Goal: Task Accomplishment & Management: Use online tool/utility

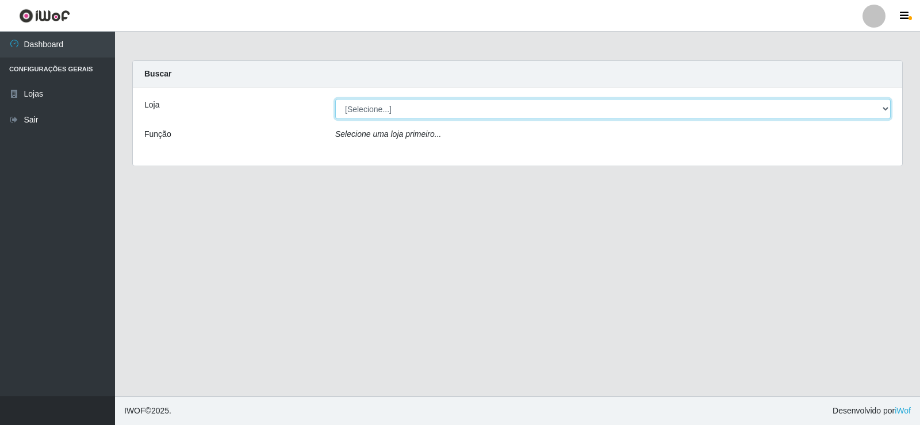
click at [412, 109] on select "[Selecione...] Rede Compras Supermercados - LOJA 2" at bounding box center [613, 109] width 556 height 20
select select "161"
click at [335, 99] on select "[Selecione...] Rede Compras Supermercados - LOJA 2" at bounding box center [613, 109] width 556 height 20
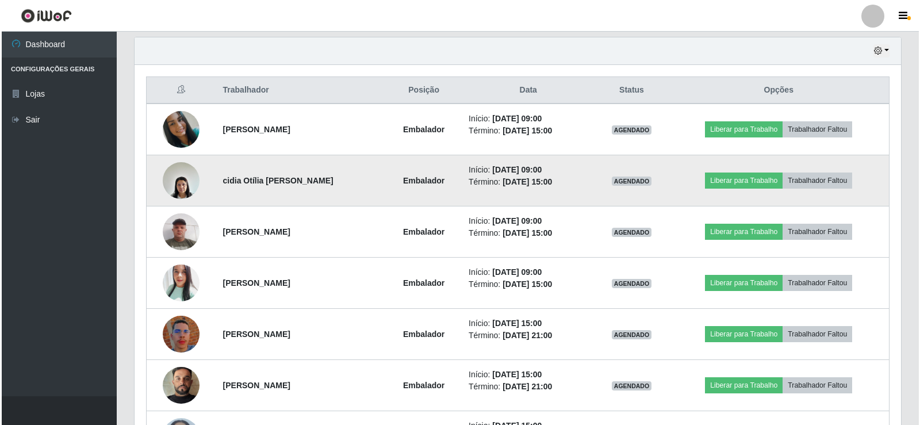
scroll to position [403, 0]
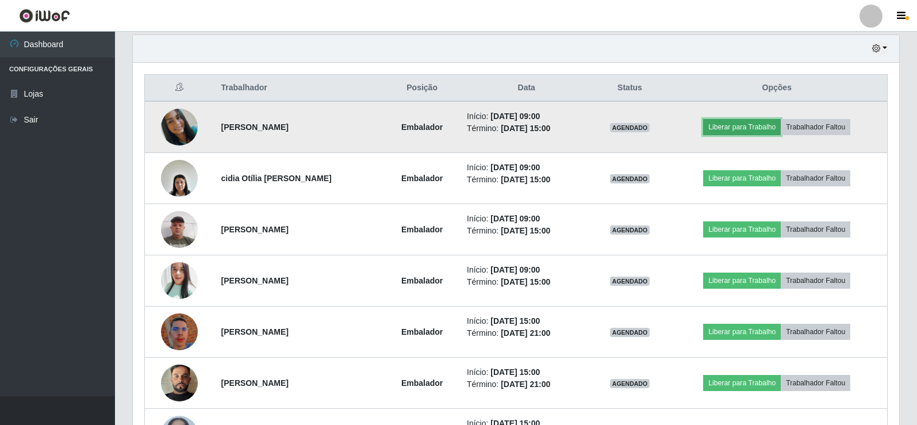
click at [765, 124] on button "Liberar para Trabalho" at bounding box center [742, 127] width 78 height 16
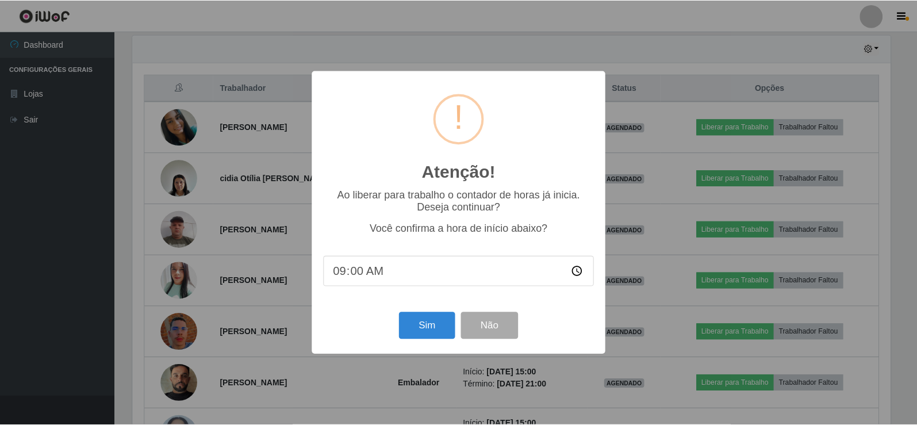
scroll to position [239, 761]
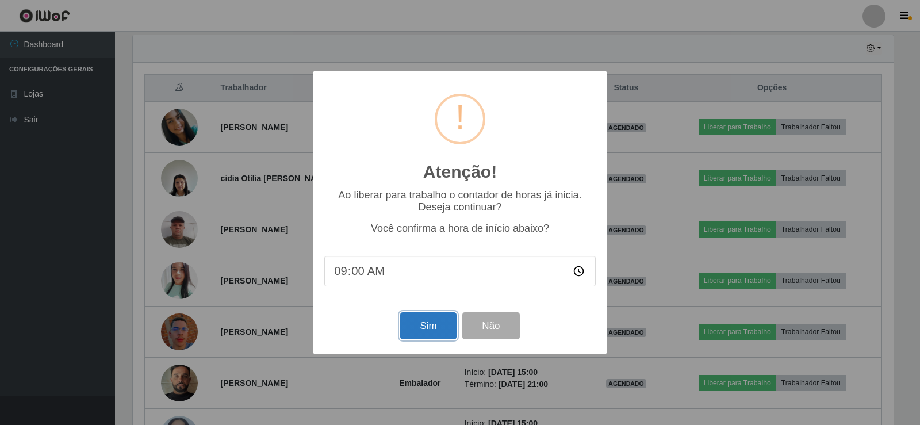
click at [430, 332] on button "Sim" at bounding box center [428, 325] width 56 height 27
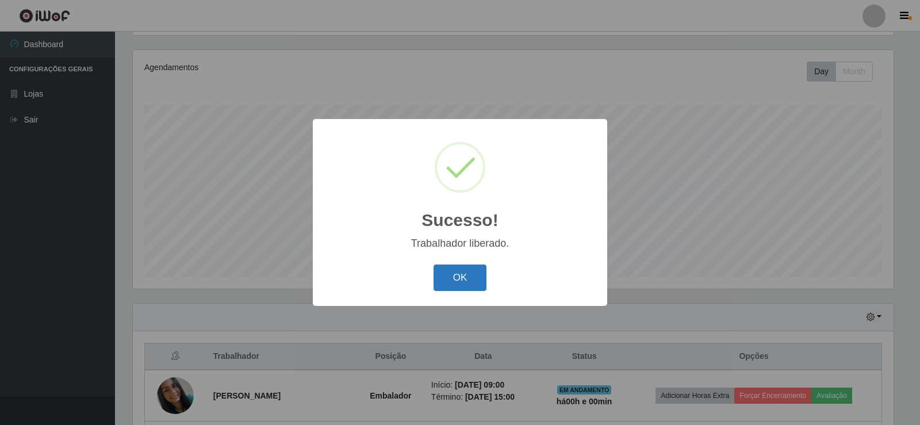
click at [443, 275] on button "OK" at bounding box center [460, 278] width 53 height 27
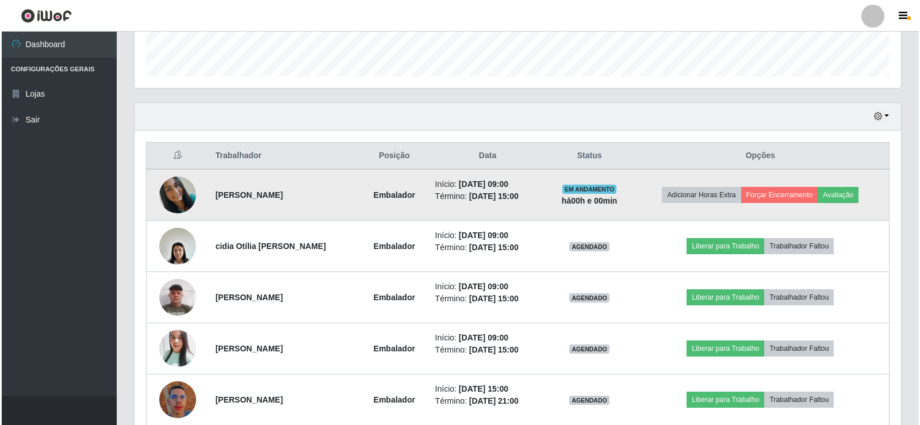
scroll to position [422, 0]
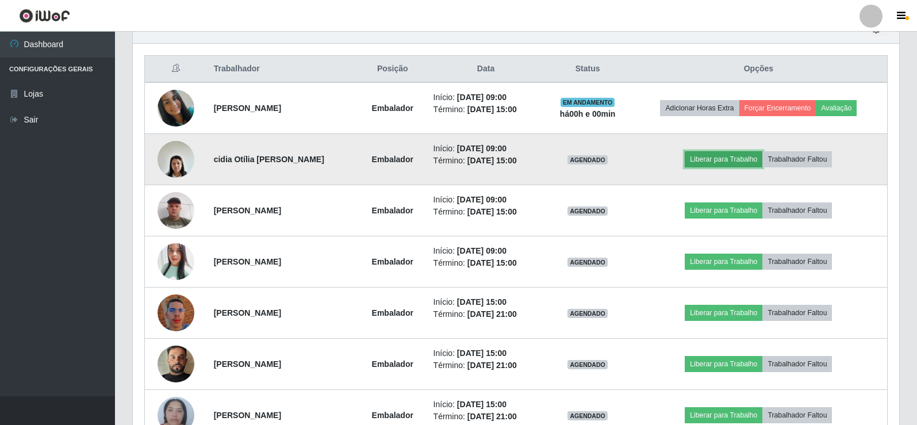
click at [730, 160] on button "Liberar para Trabalho" at bounding box center [724, 159] width 78 height 16
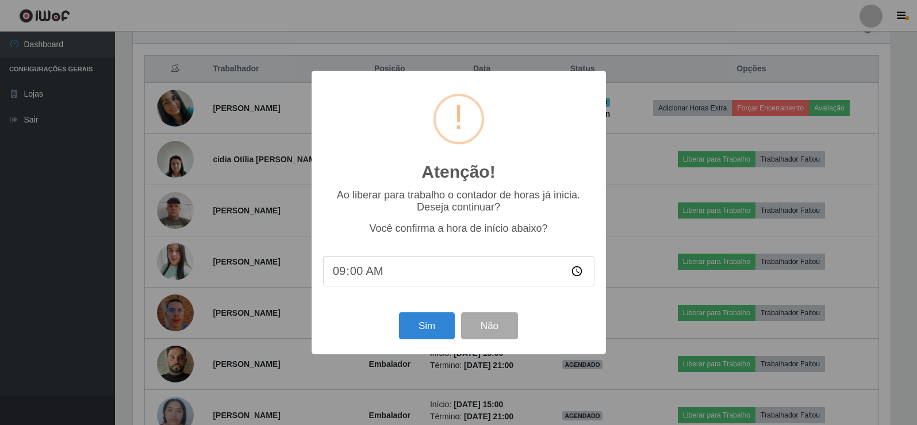
scroll to position [239, 761]
click at [430, 329] on button "Sim" at bounding box center [428, 325] width 56 height 27
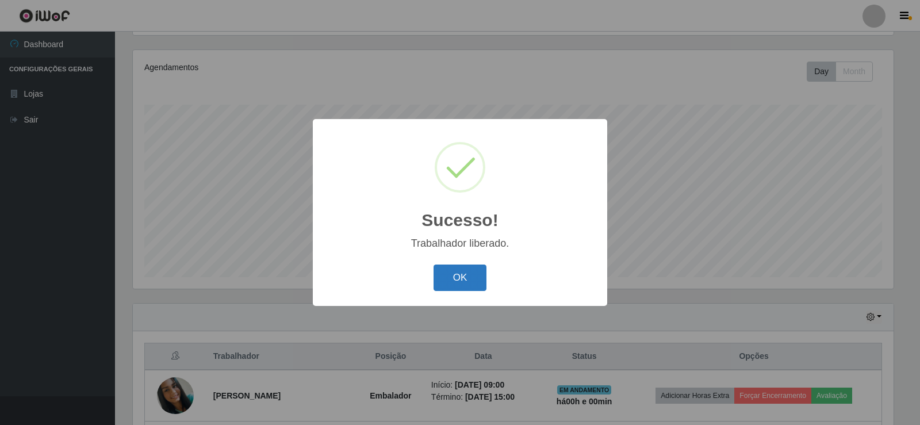
click at [474, 286] on button "OK" at bounding box center [460, 278] width 53 height 27
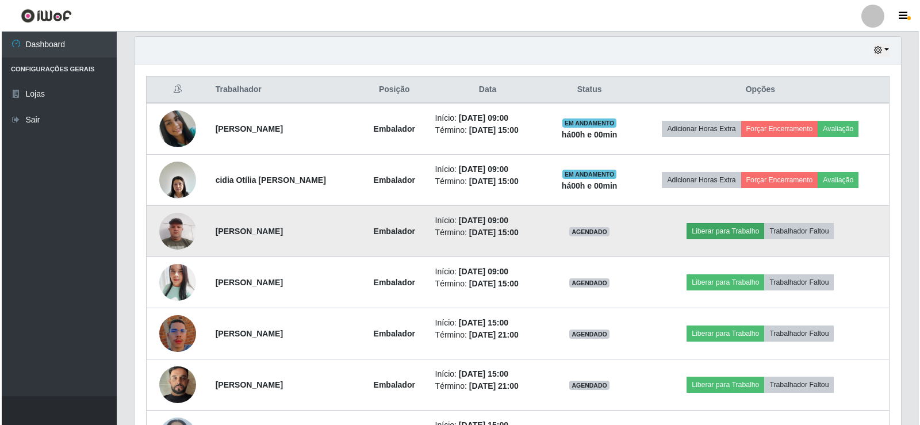
scroll to position [422, 0]
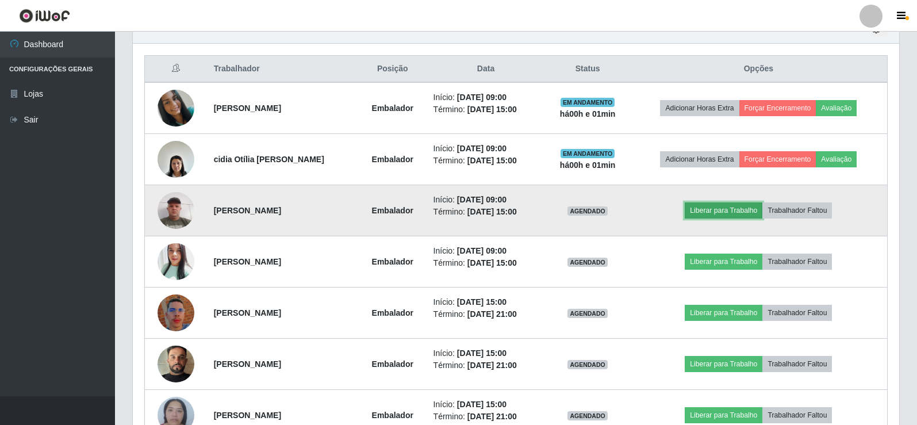
click at [736, 211] on button "Liberar para Trabalho" at bounding box center [724, 210] width 78 height 16
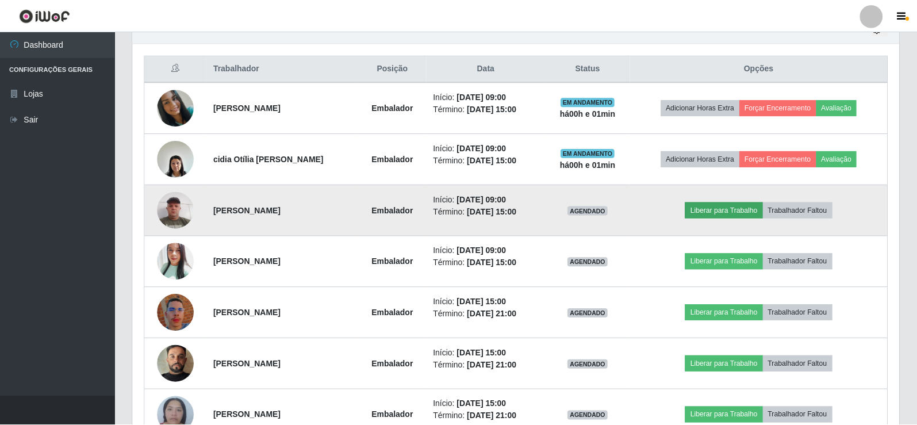
scroll to position [239, 761]
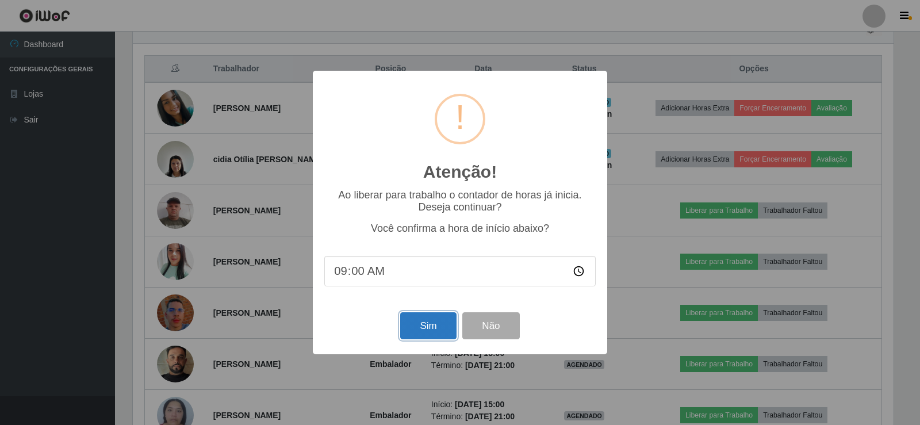
click at [429, 325] on button "Sim" at bounding box center [428, 325] width 56 height 27
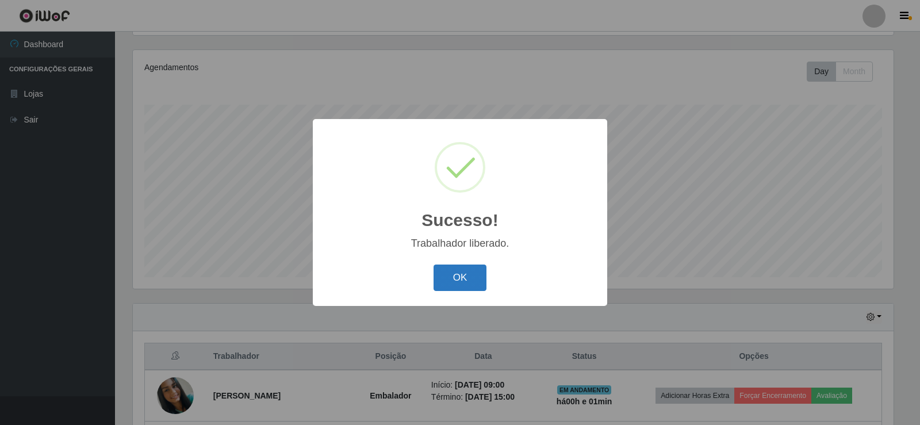
click at [456, 283] on button "OK" at bounding box center [460, 278] width 53 height 27
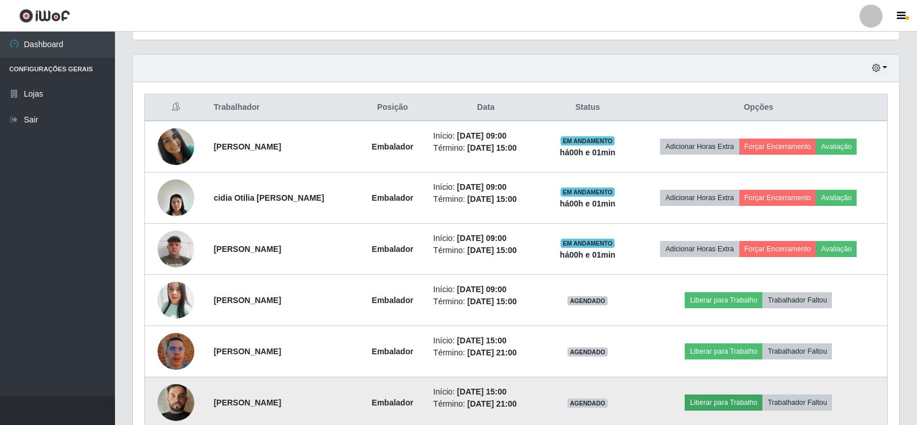
scroll to position [479, 0]
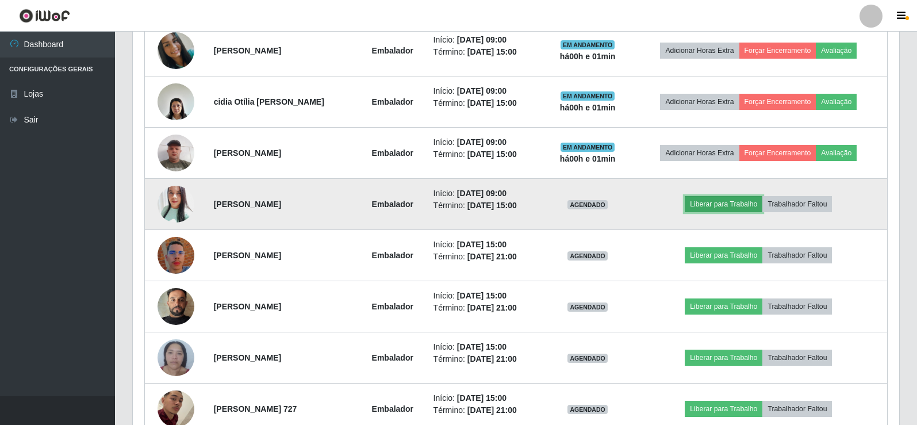
click at [722, 199] on button "Liberar para Trabalho" at bounding box center [724, 204] width 78 height 16
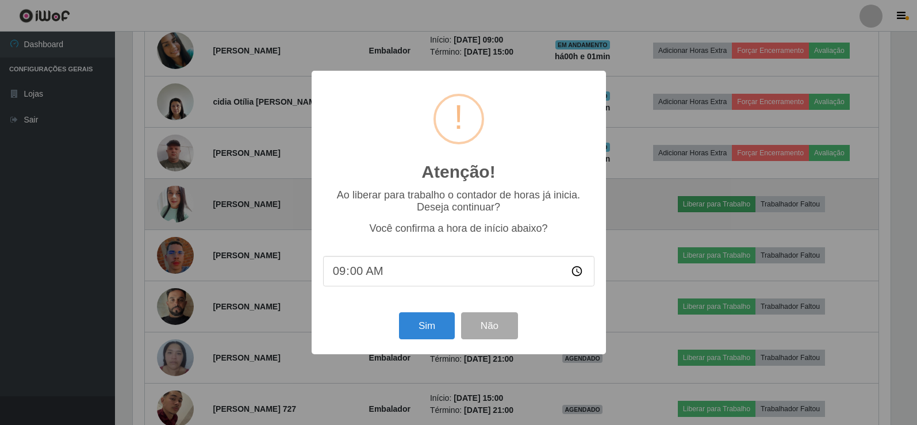
scroll to position [239, 761]
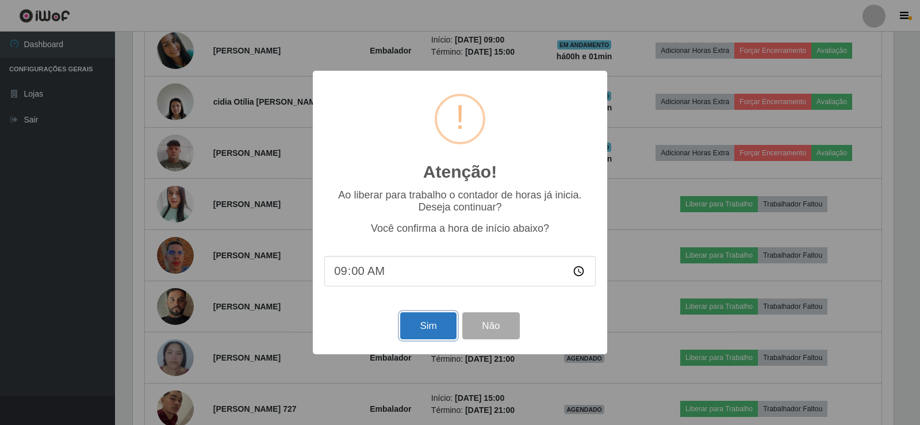
click at [429, 331] on button "Sim" at bounding box center [428, 325] width 56 height 27
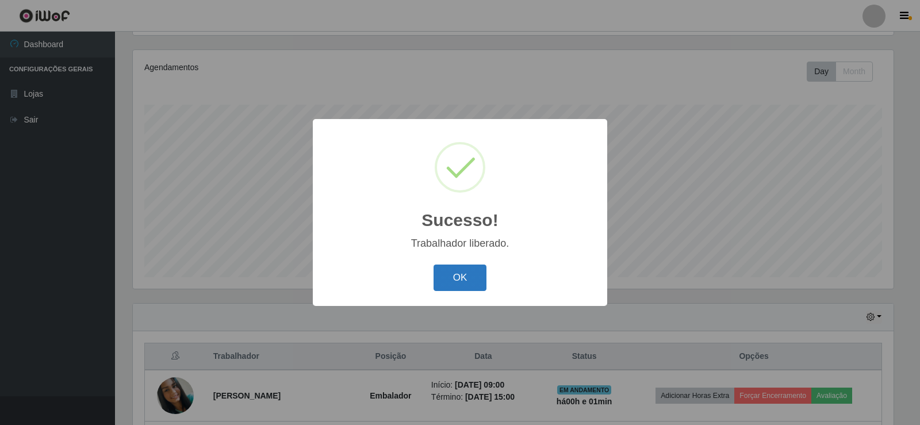
click at [462, 274] on button "OK" at bounding box center [460, 278] width 53 height 27
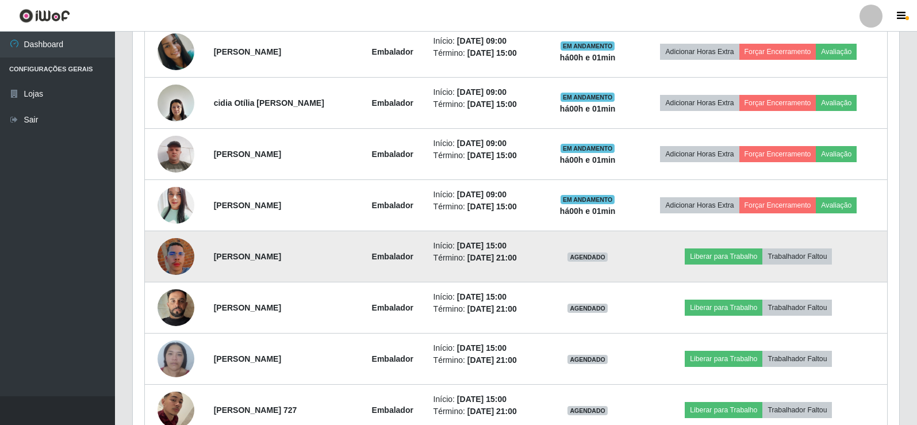
scroll to position [479, 0]
